Goal: Task Accomplishment & Management: Manage account settings

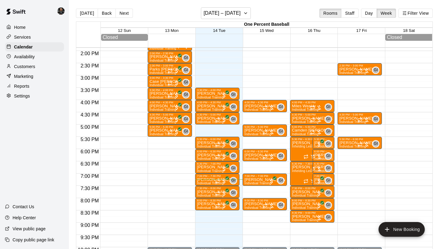
scroll to position [339, 0]
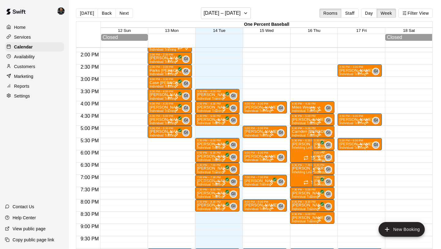
click at [320, 155] on div at bounding box center [316, 158] width 12 height 6
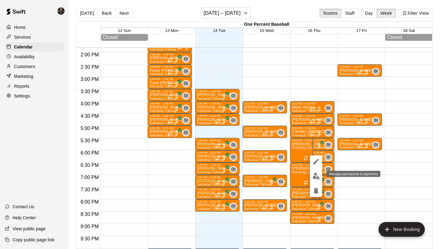
click at [313, 177] on img "edit" at bounding box center [316, 176] width 7 height 7
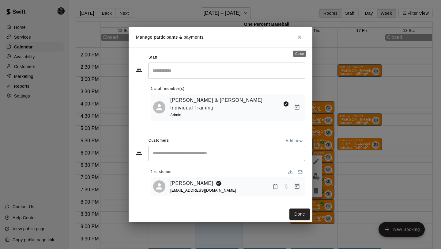
click at [299, 39] on icon "Close" at bounding box center [300, 37] width 6 height 6
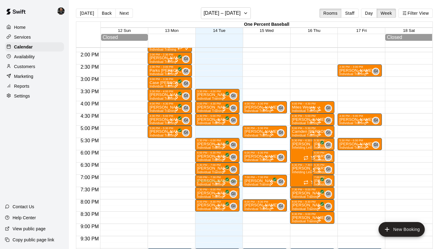
click at [344, 162] on div "12:00 AM – 6:00 AM Closed 2:30 PM – 3:00 PM [PERSON_NAME] Individual Training G…" at bounding box center [360, 3] width 44 height 588
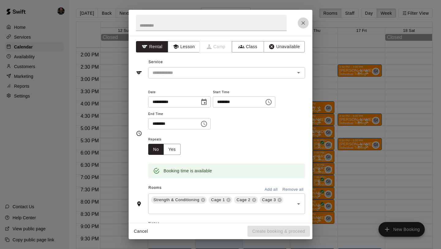
click at [302, 17] on button "Close" at bounding box center [303, 22] width 11 height 11
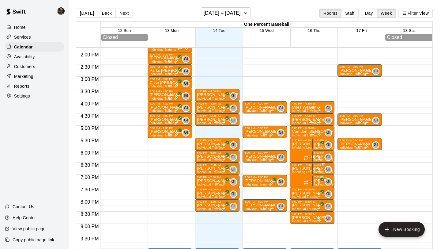
click at [321, 169] on div at bounding box center [316, 170] width 12 height 6
click at [314, 187] on img "edit" at bounding box center [316, 188] width 7 height 7
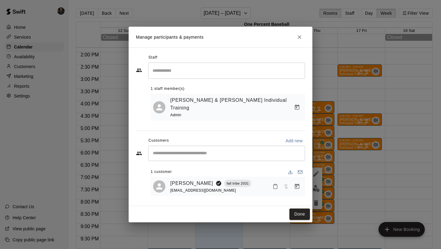
click at [183, 188] on span "[EMAIL_ADDRESS][DOMAIN_NAME]" at bounding box center [203, 190] width 66 height 4
click at [185, 182] on link "[PERSON_NAME]" at bounding box center [191, 183] width 43 height 8
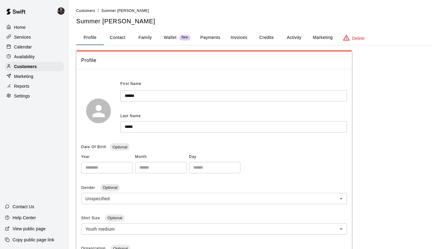
click at [147, 35] on button "Family" at bounding box center [145, 37] width 28 height 15
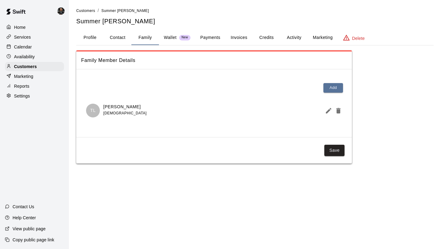
click at [31, 45] on p "Calendar" at bounding box center [23, 47] width 18 height 6
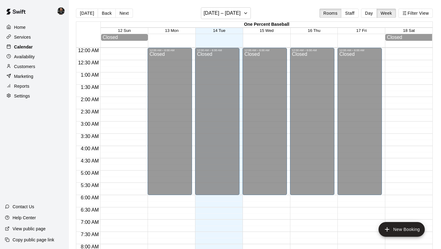
scroll to position [355, 0]
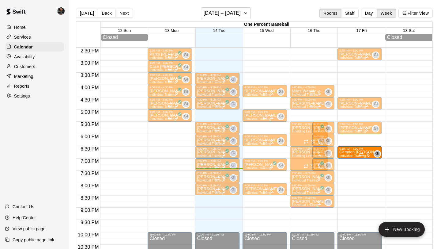
drag, startPoint x: 330, startPoint y: 136, endPoint x: 344, endPoint y: 151, distance: 20.2
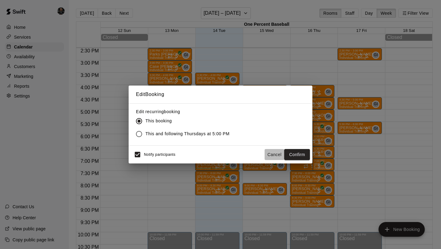
click at [275, 152] on button "Cancel" at bounding box center [275, 154] width 20 height 11
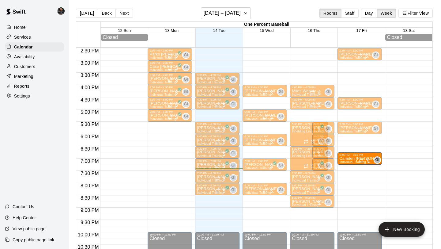
drag, startPoint x: 311, startPoint y: 121, endPoint x: 350, endPoint y: 163, distance: 57.5
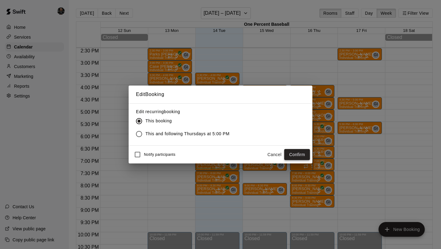
click at [291, 157] on button "Confirm" at bounding box center [297, 154] width 26 height 11
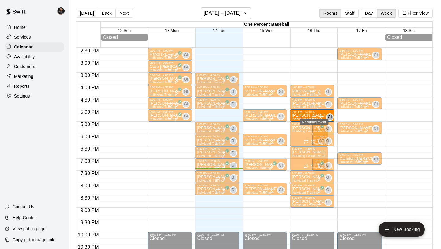
drag, startPoint x: 325, startPoint y: 151, endPoint x: 312, endPoint y: 115, distance: 38.2
drag, startPoint x: 325, startPoint y: 153, endPoint x: 311, endPoint y: 118, distance: 37.3
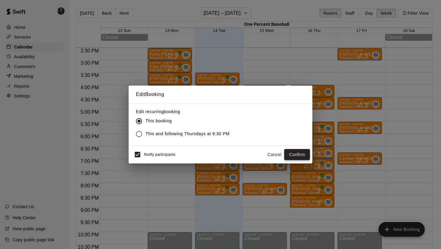
click at [297, 153] on button "Confirm" at bounding box center [297, 154] width 26 height 11
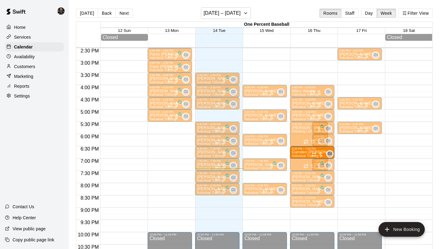
drag, startPoint x: 366, startPoint y: 159, endPoint x: 323, endPoint y: 153, distance: 43.0
drag, startPoint x: 325, startPoint y: 160, endPoint x: 312, endPoint y: 155, distance: 13.9
drag, startPoint x: 355, startPoint y: 157, endPoint x: 329, endPoint y: 153, distance: 26.9
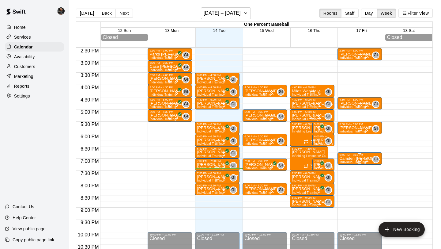
click at [364, 161] on div at bounding box center [364, 160] width 12 height 6
click at [363, 163] on icon "edit" at bounding box center [364, 164] width 6 height 6
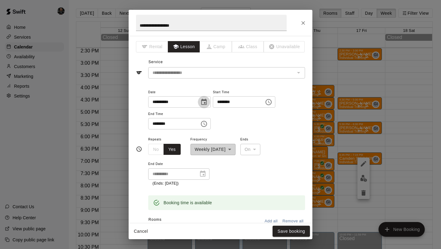
click at [205, 100] on icon "Choose date, selected date is Oct 17, 2025" at bounding box center [204, 102] width 6 height 6
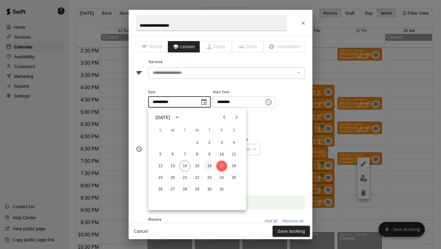
click at [210, 167] on button "16" at bounding box center [209, 166] width 11 height 11
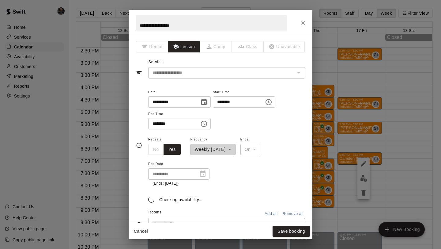
type input "**********"
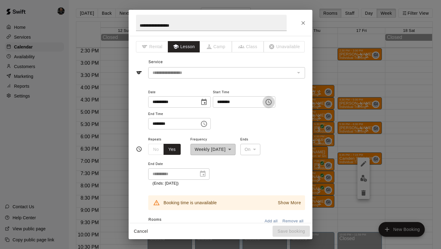
click at [271, 103] on icon "Choose time, selected time is 6:45 PM" at bounding box center [268, 101] width 7 height 7
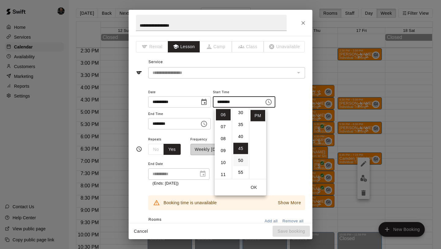
scroll to position [74, 0]
click at [241, 116] on li "30" at bounding box center [241, 112] width 15 height 11
type input "********"
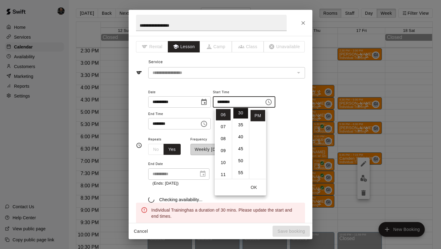
scroll to position [72, 0]
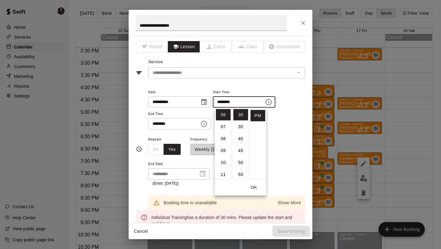
click at [204, 127] on icon "Choose time, selected time is 7:15 PM" at bounding box center [203, 123] width 7 height 7
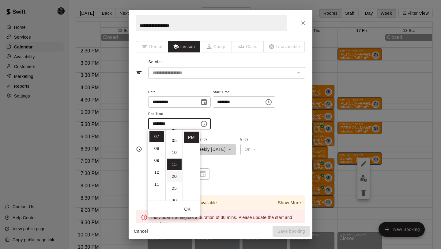
scroll to position [0, 0]
click at [174, 138] on li "00" at bounding box center [174, 136] width 15 height 11
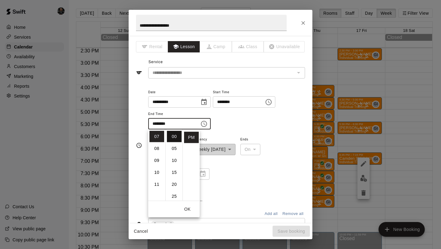
type input "********"
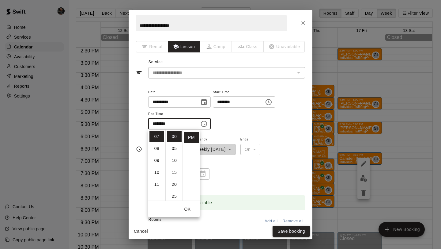
click at [292, 229] on button "Save booking" at bounding box center [291, 231] width 37 height 11
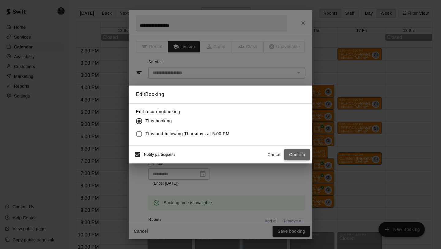
click at [296, 153] on button "Confirm" at bounding box center [297, 154] width 26 height 11
